Goal: Obtain resource: Obtain resource

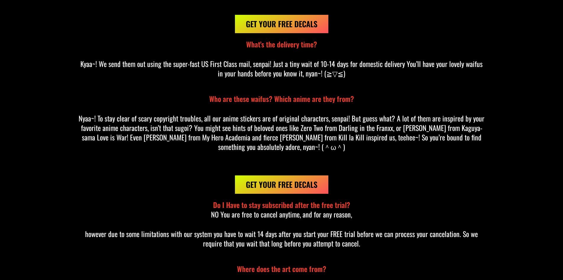
scroll to position [5442, 0]
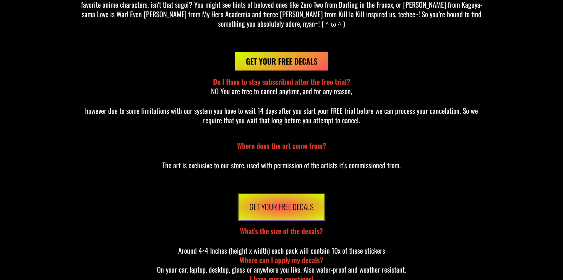
click at [276, 198] on link "Get Your Free Decals" at bounding box center [281, 206] width 87 height 27
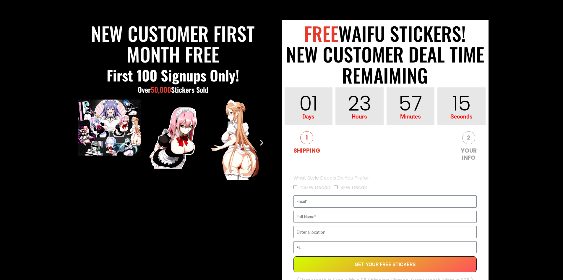
scroll to position [36, 0]
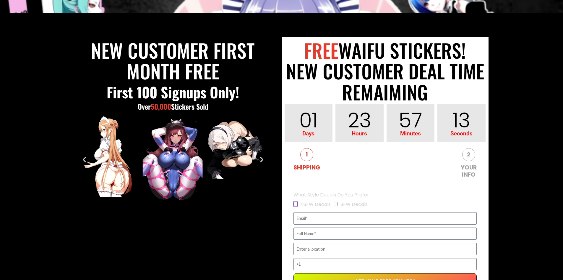
click at [297, 204] on input "NSFW Decals" at bounding box center [296, 204] width 4 height 4
checkbox input "true"
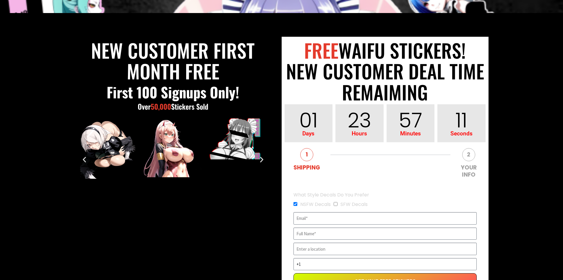
click at [263, 161] on icon "Next slide" at bounding box center [261, 158] width 7 height 7
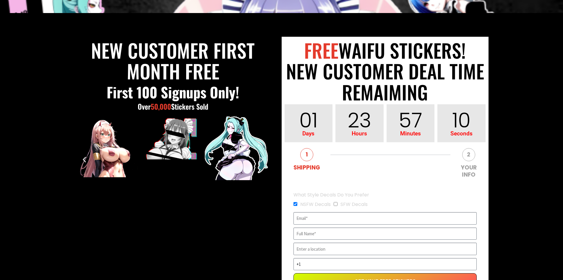
click at [263, 161] on icon "Next slide" at bounding box center [261, 158] width 7 height 7
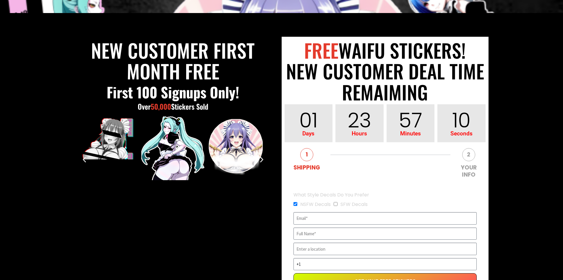
click at [263, 161] on icon "Next slide" at bounding box center [261, 158] width 7 height 7
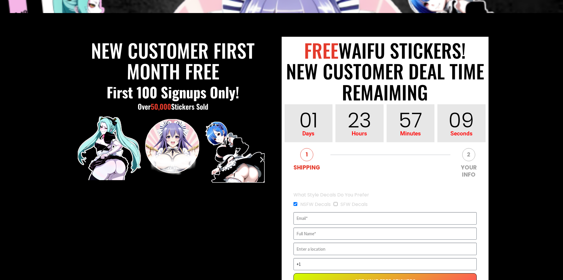
click at [263, 161] on icon "Next slide" at bounding box center [261, 158] width 7 height 7
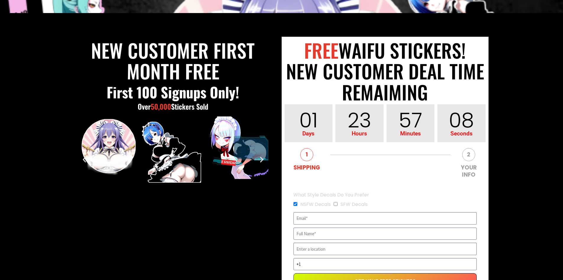
click at [263, 161] on icon "Next slide" at bounding box center [261, 158] width 7 height 7
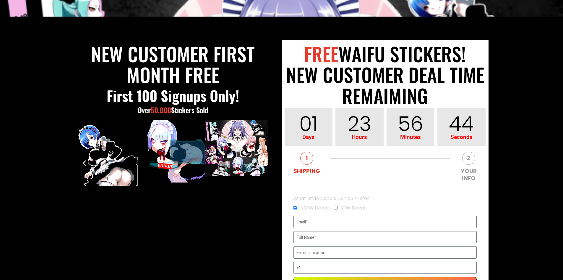
scroll to position [0, 0]
